Goal: Information Seeking & Learning: Learn about a topic

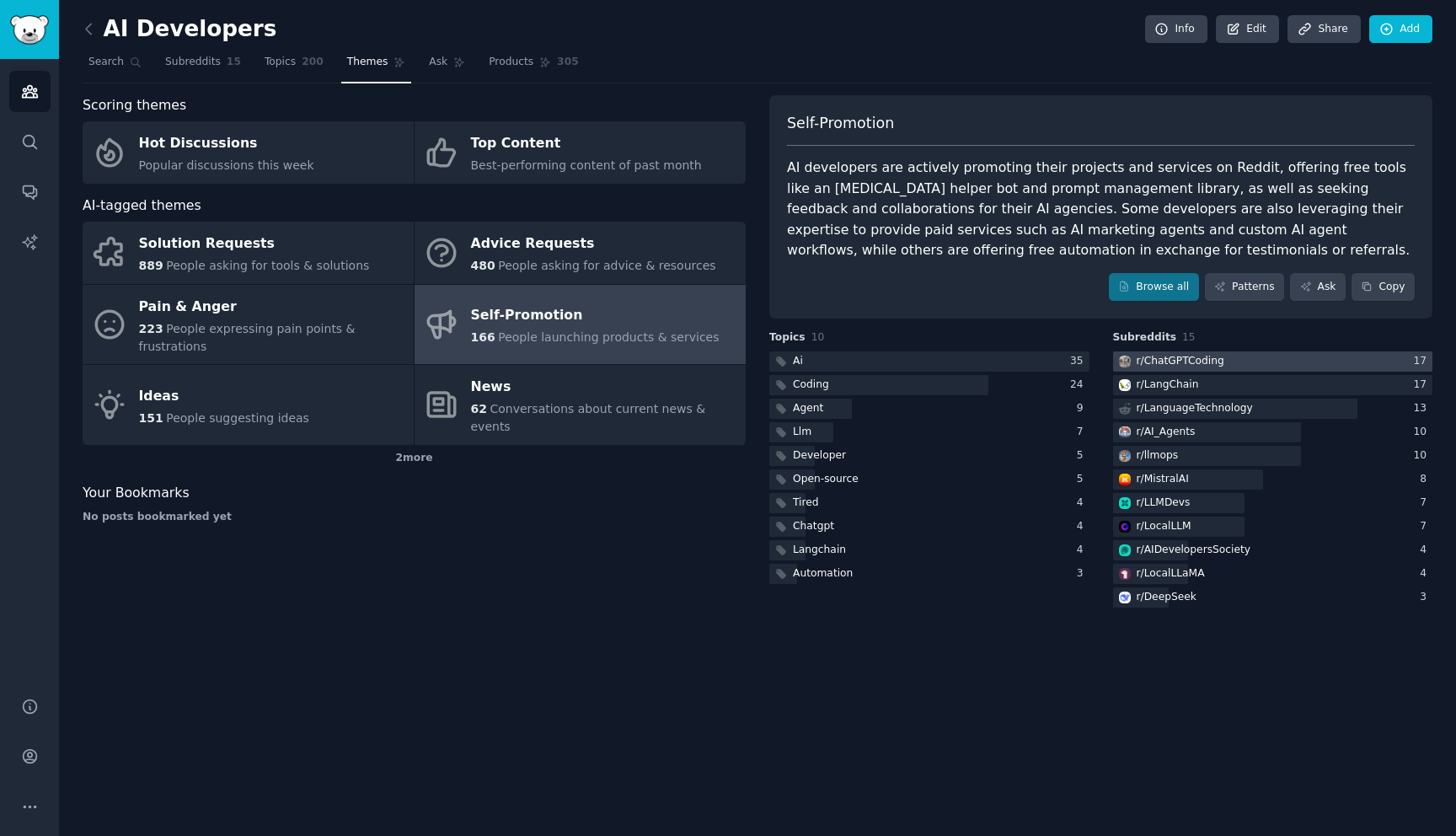
click at [1167, 362] on div "r/ ChatGPTCoding" at bounding box center [1180, 361] width 87 height 15
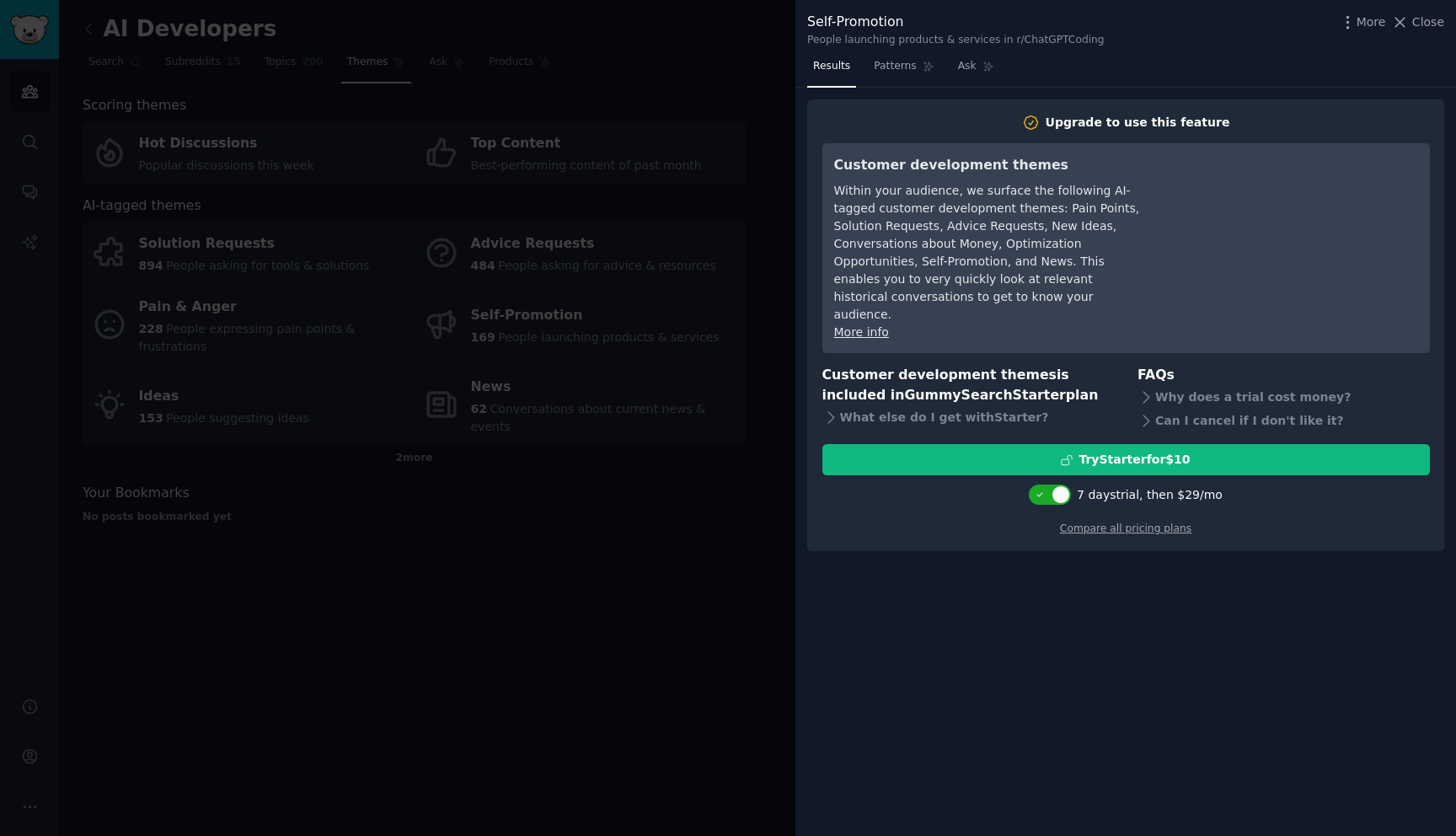
click at [541, 589] on div at bounding box center [728, 418] width 1456 height 836
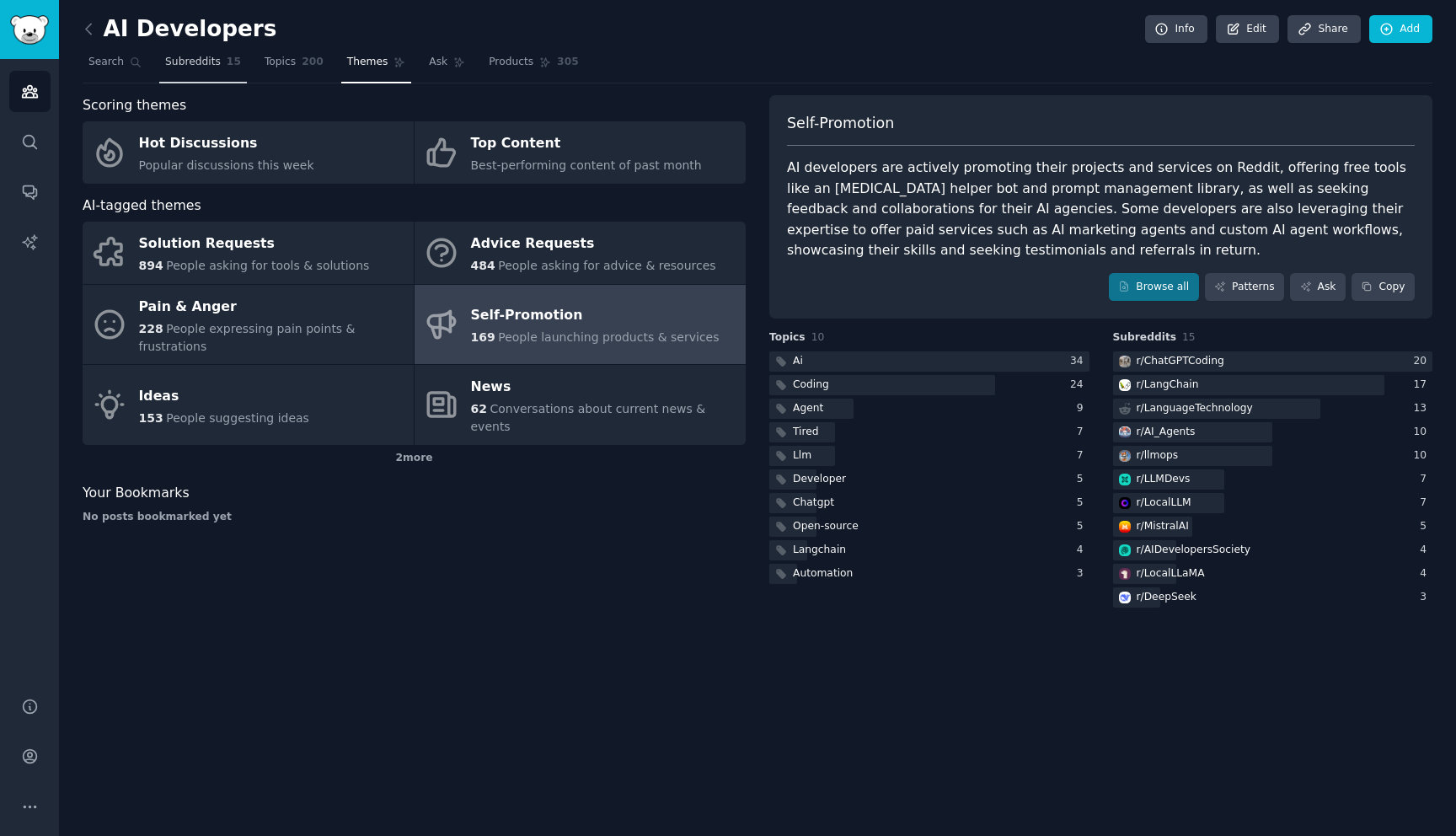
click at [226, 57] on span "15" at bounding box center [234, 62] width 14 height 15
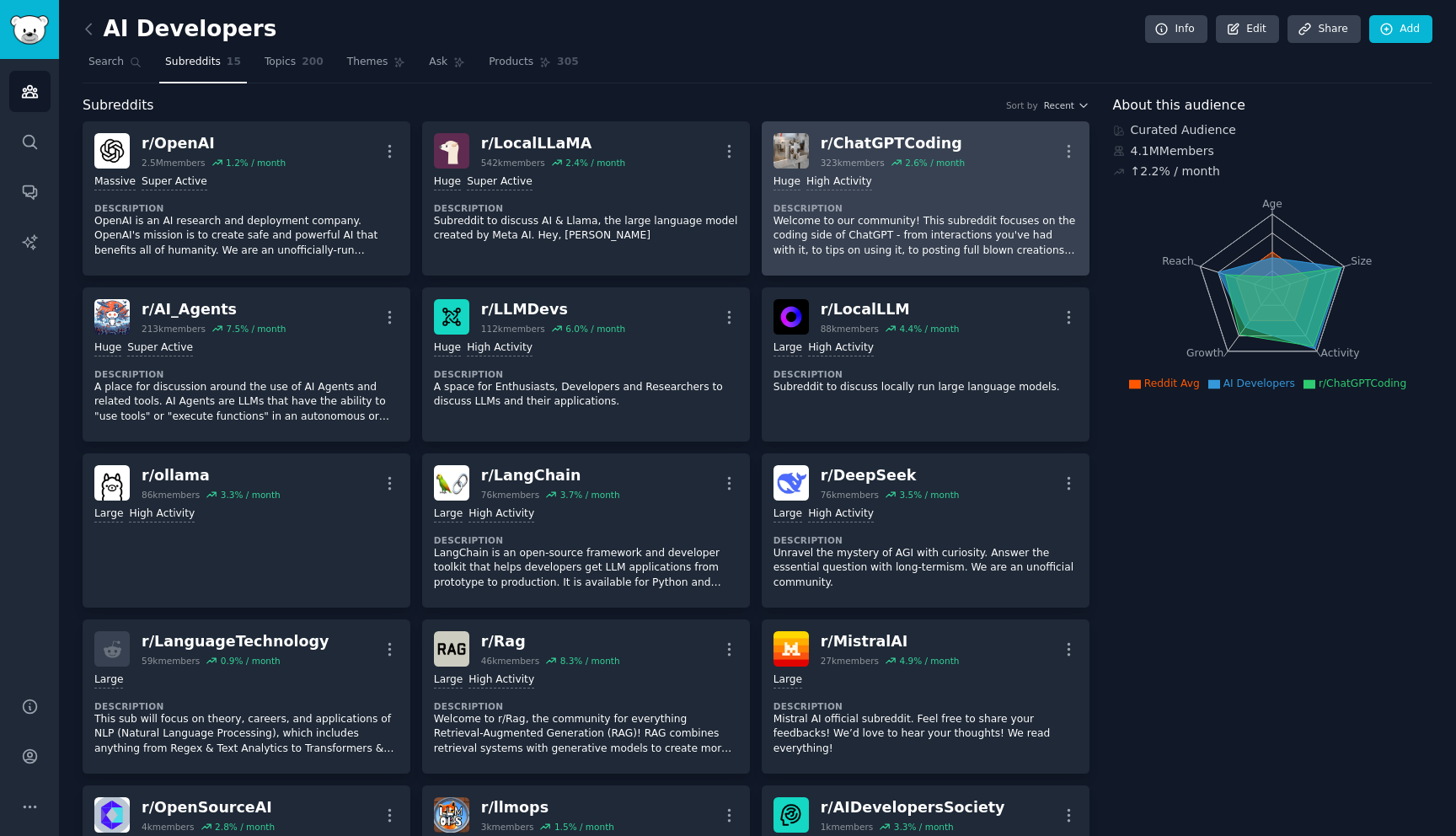
click at [879, 139] on div "r/ ChatGPTCoding" at bounding box center [892, 143] width 144 height 21
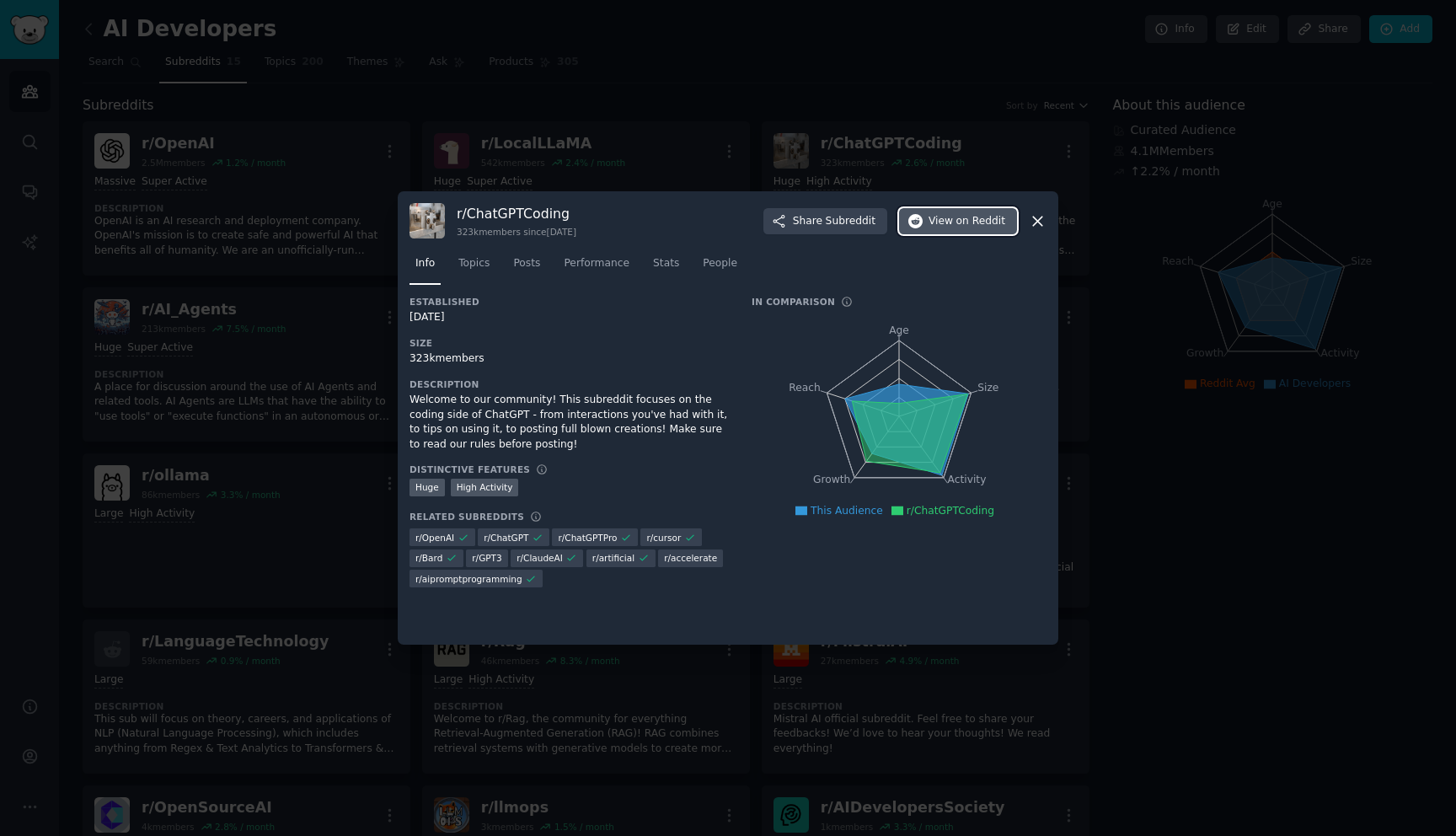
click at [963, 216] on span "on Reddit" at bounding box center [981, 221] width 49 height 15
click at [1039, 219] on icon at bounding box center [1037, 221] width 9 height 9
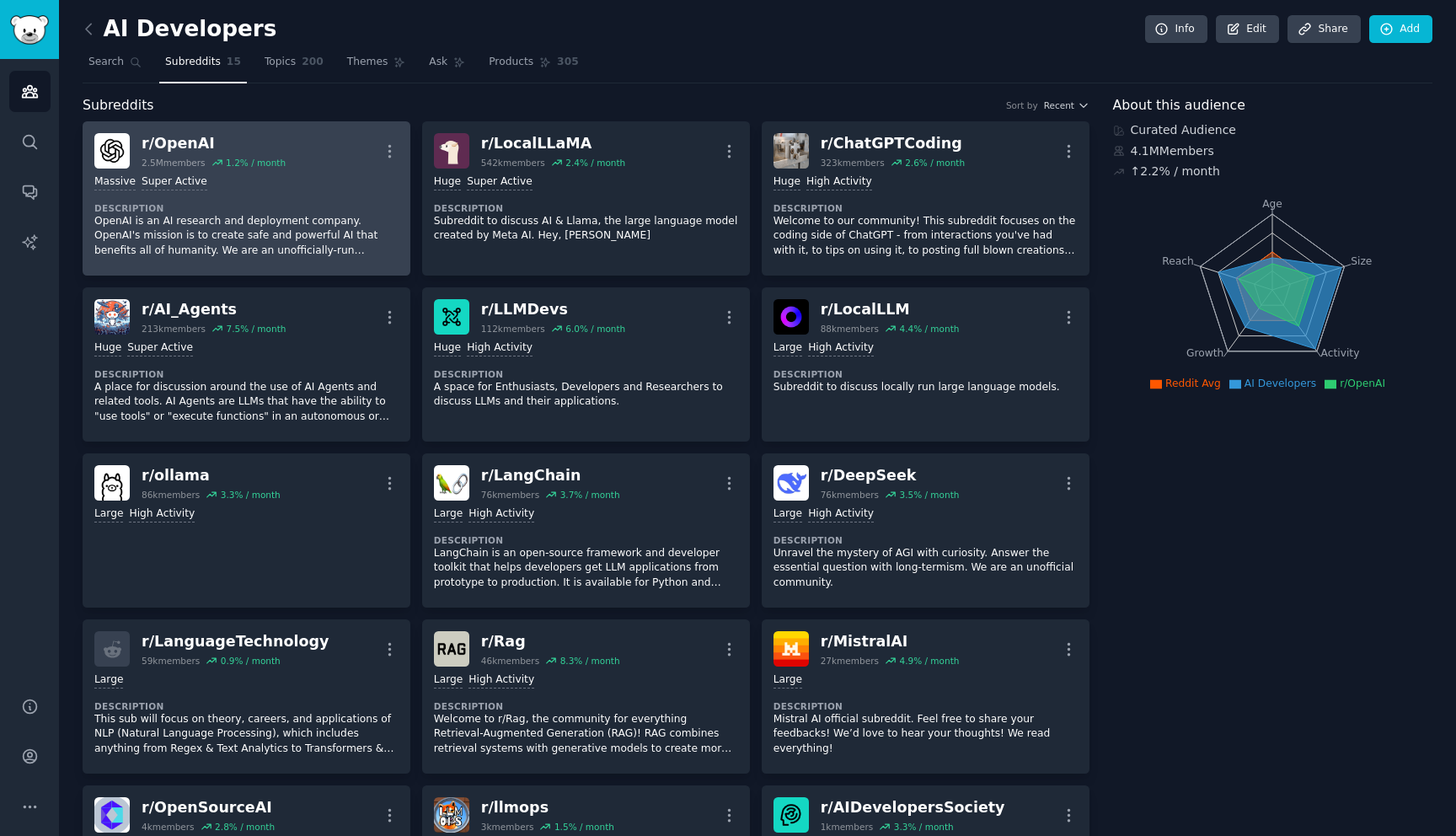
click at [270, 147] on div "r/ OpenAI" at bounding box center [213, 143] width 144 height 21
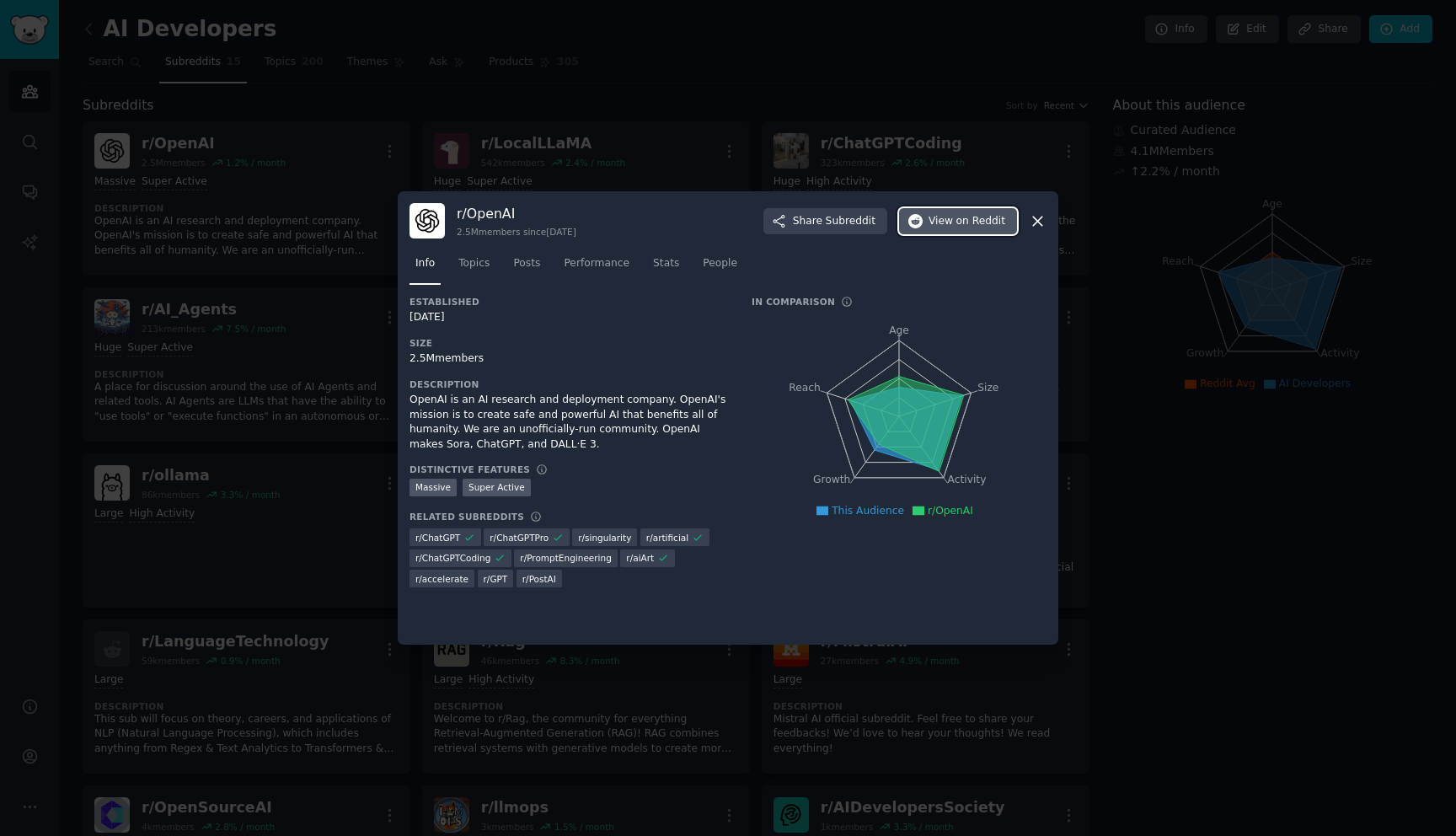
click at [960, 216] on span "on Reddit" at bounding box center [981, 221] width 49 height 15
